Goal: Information Seeking & Learning: Learn about a topic

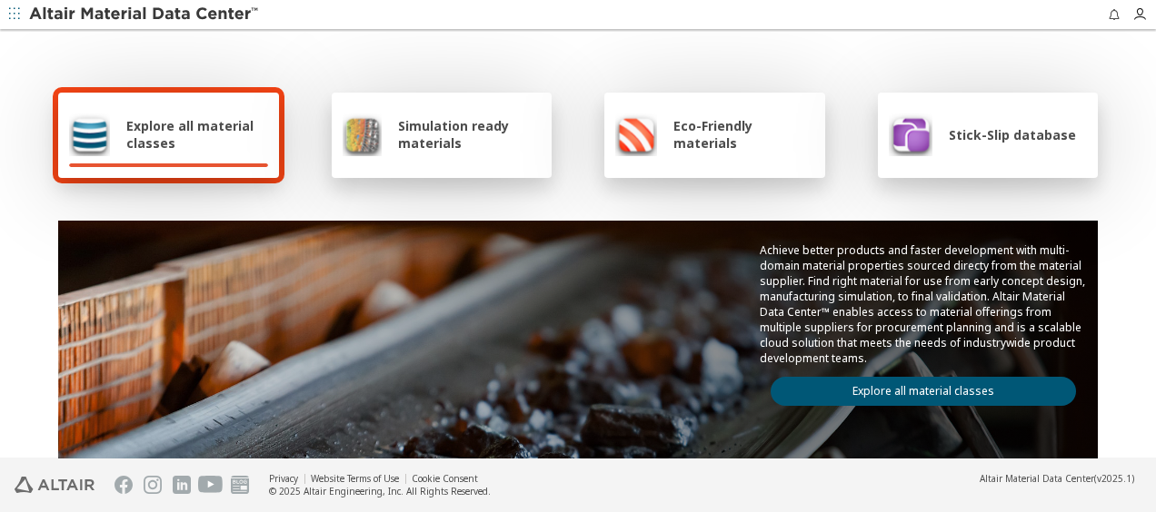
click at [180, 132] on span "Explore all material classes" at bounding box center [197, 134] width 142 height 35
click at [782, 380] on link "Explore all material classes" at bounding box center [923, 391] width 305 height 29
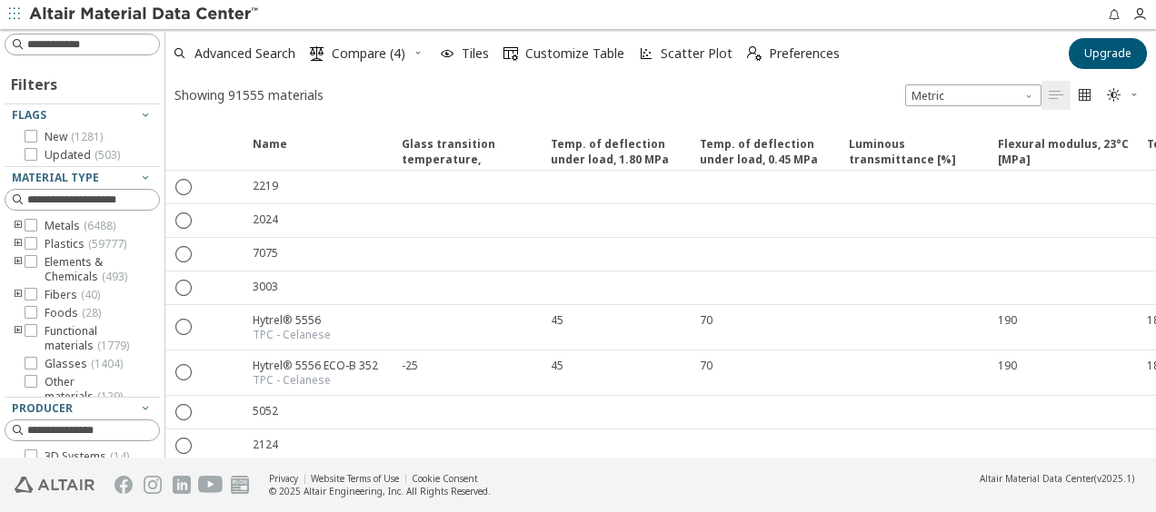
click at [16, 244] on icon "toogle group" at bounding box center [18, 244] width 13 height 15
click at [47, 263] on icon "toogle group" at bounding box center [45, 262] width 13 height 15
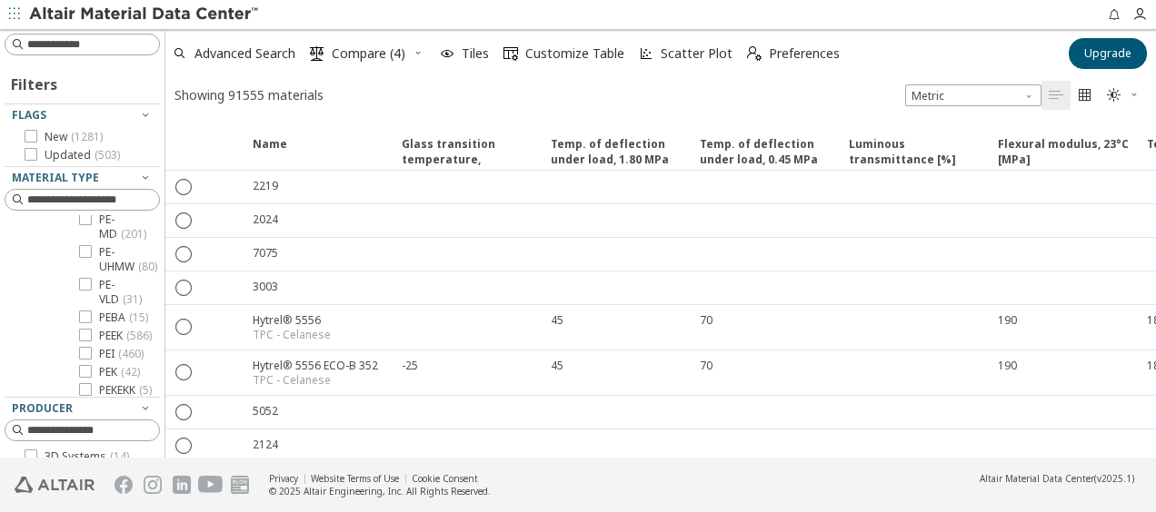
scroll to position [1803, 0]
click at [89, 300] on icon at bounding box center [85, 298] width 13 height 13
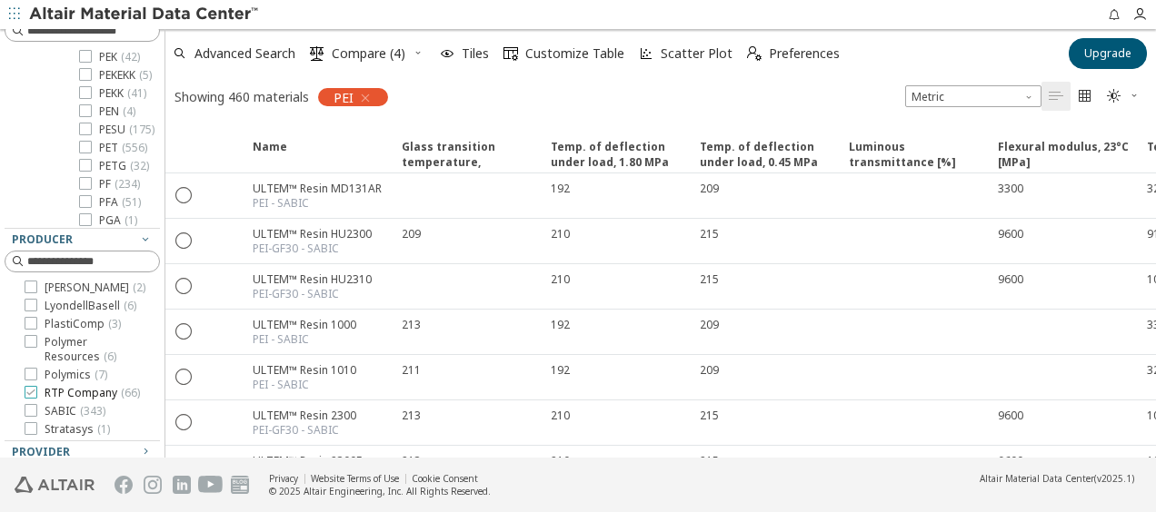
scroll to position [188, 0]
click at [33, 335] on icon at bounding box center [31, 341] width 13 height 13
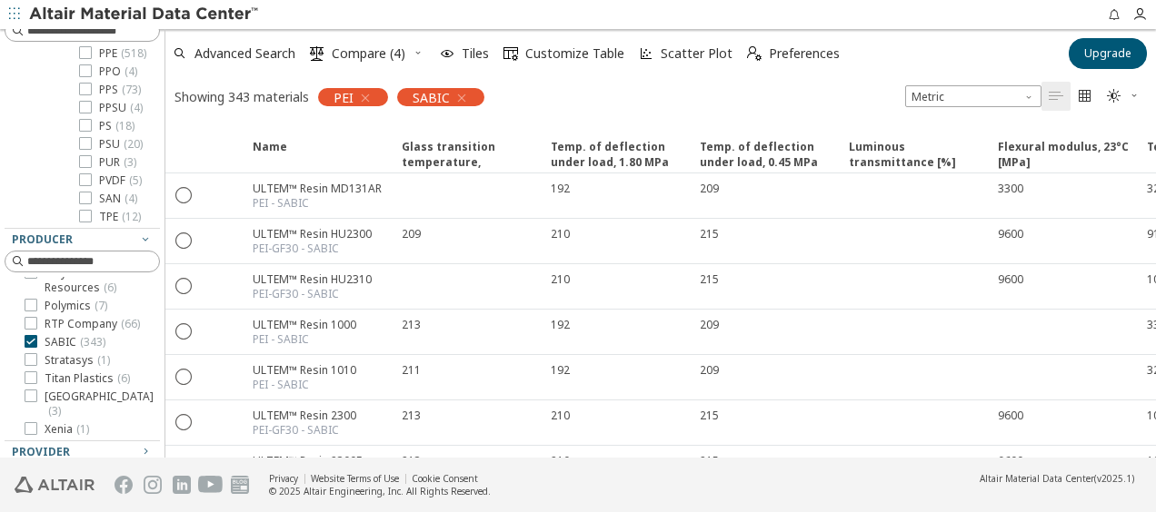
scroll to position [385, 0]
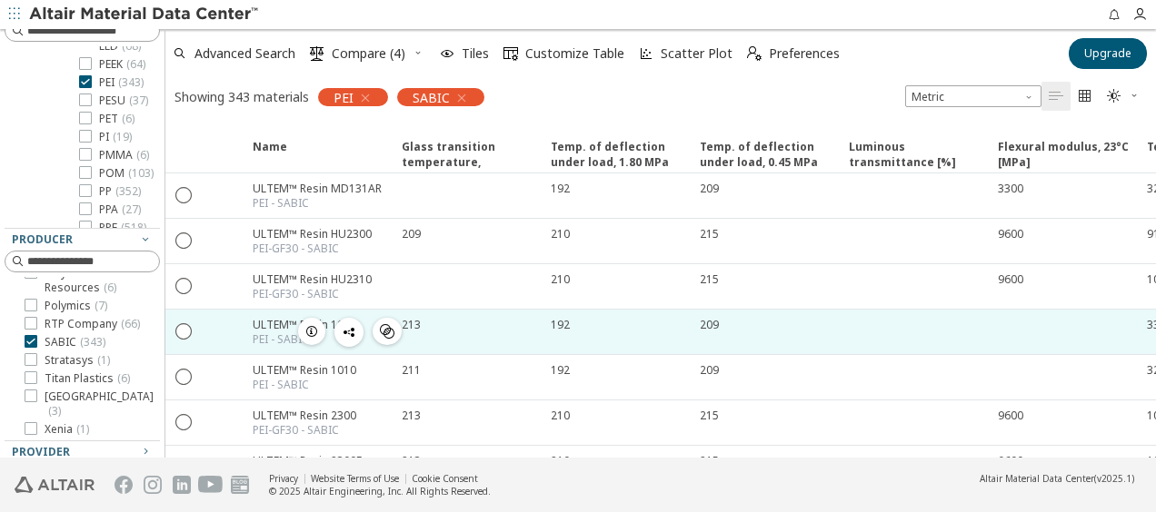
click at [305, 324] on icon "button" at bounding box center [311, 331] width 15 height 15
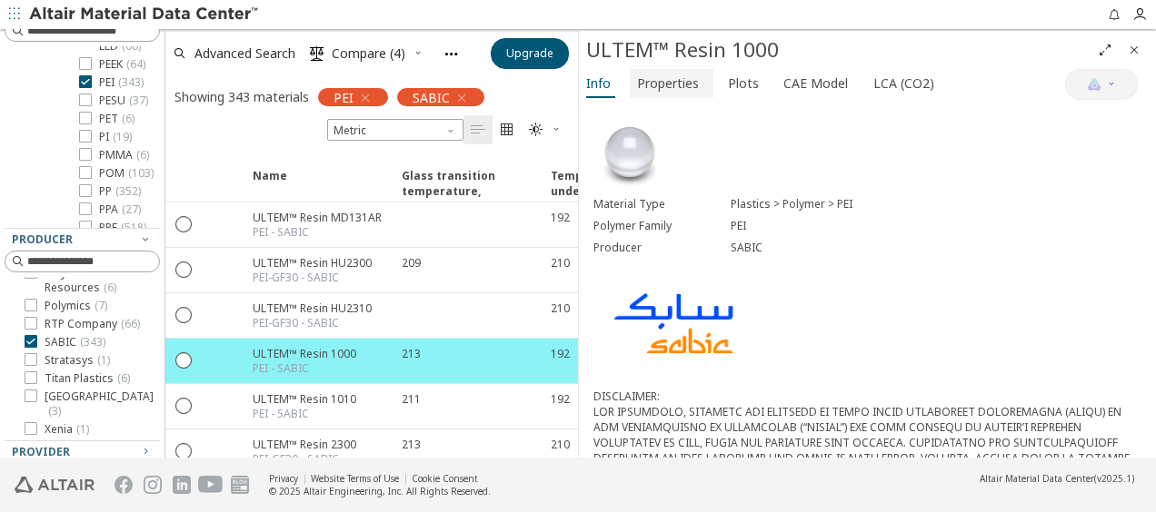
click at [673, 85] on span "Properties" at bounding box center [668, 83] width 62 height 29
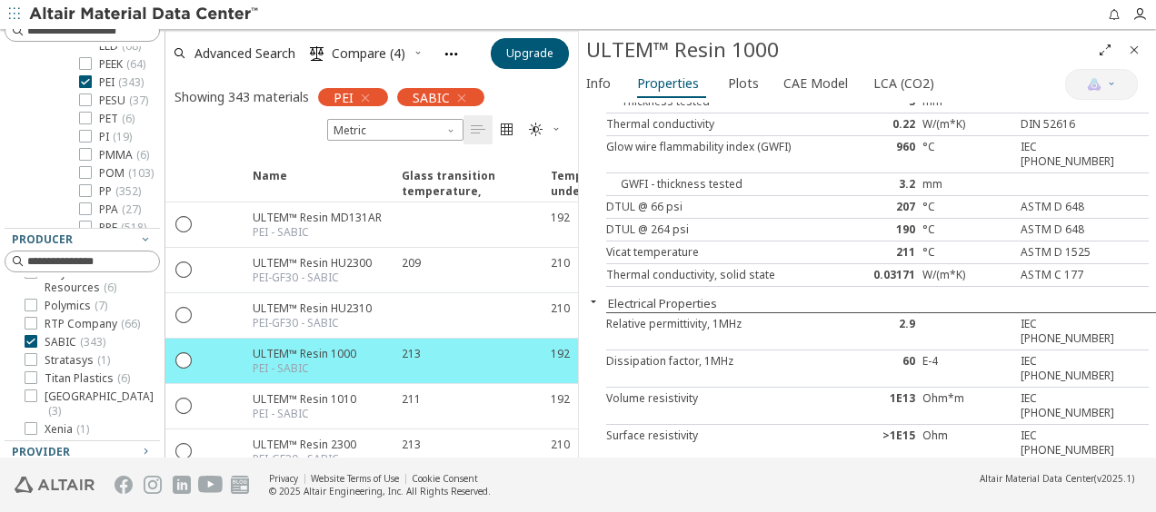
scroll to position [1169, 0]
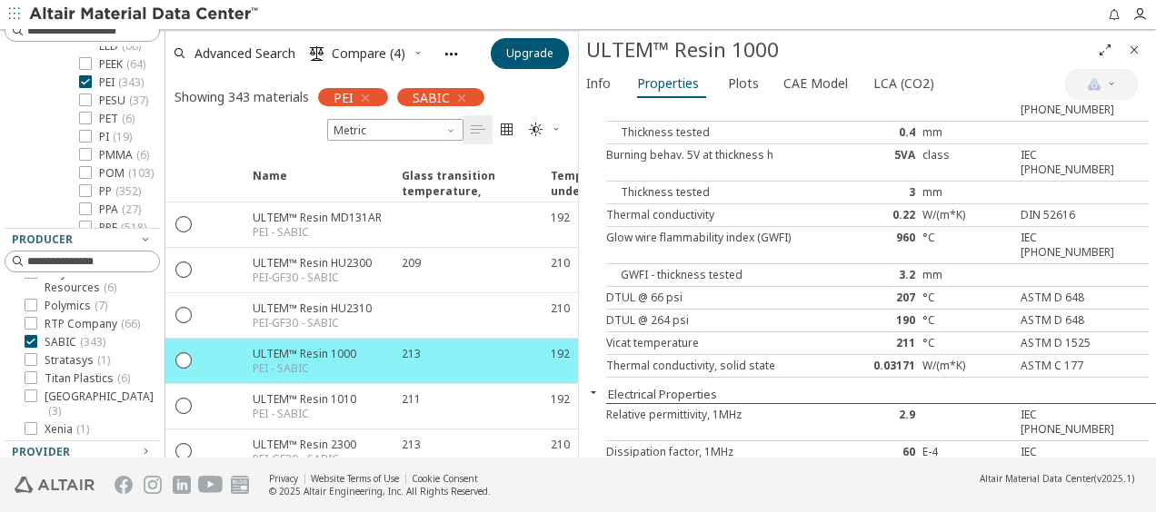
click at [685, 336] on div "Vicat temperature" at bounding box center [719, 343] width 226 height 15
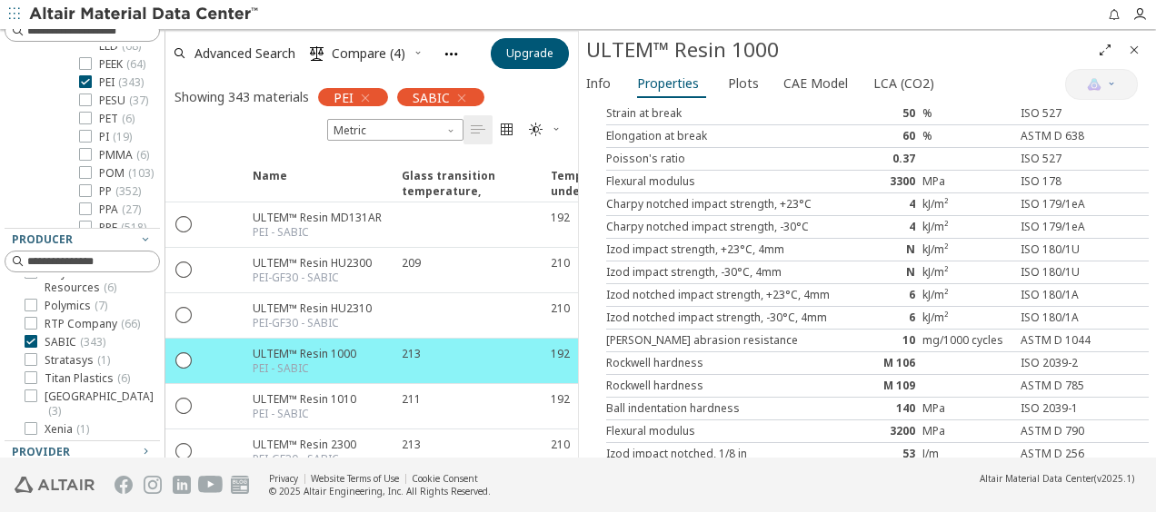
scroll to position [0, 0]
